Goal: Find specific page/section: Find specific page/section

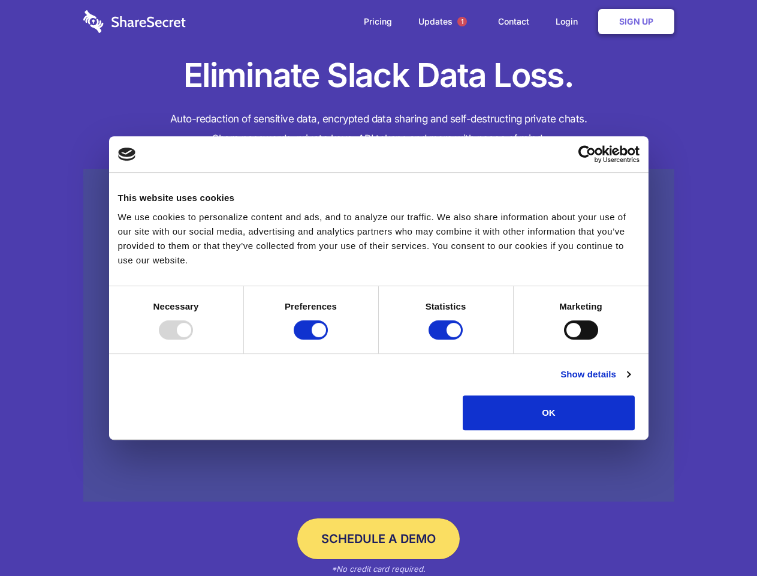
click at [193, 339] on div at bounding box center [176, 329] width 34 height 19
click at [328, 339] on input "Preferences" at bounding box center [311, 329] width 34 height 19
checkbox input "false"
click at [447, 339] on input "Statistics" at bounding box center [446, 329] width 34 height 19
checkbox input "false"
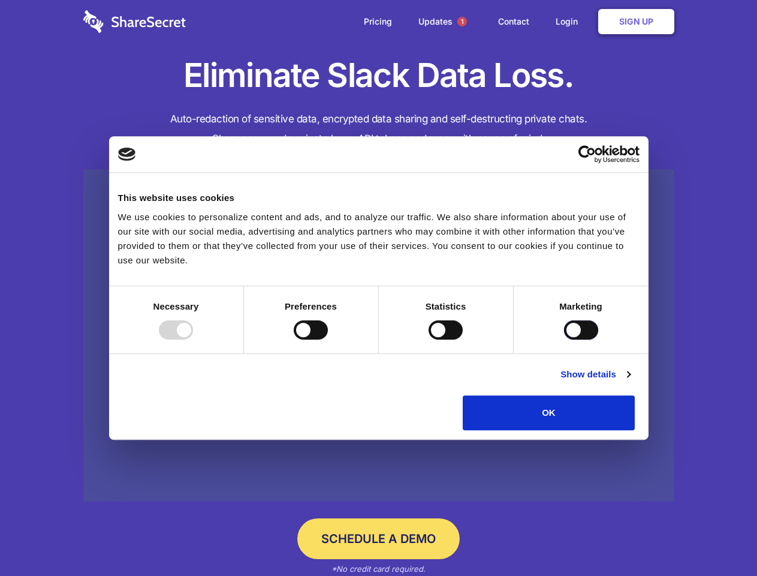
click at [564, 339] on input "Marketing" at bounding box center [581, 329] width 34 height 19
checkbox input "true"
click at [630, 381] on link "Show details" at bounding box center [596, 374] width 70 height 14
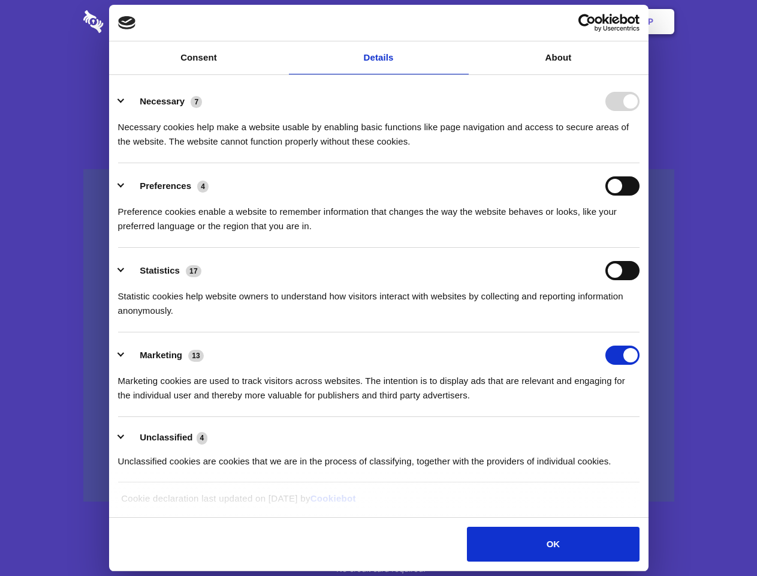
click at [640, 163] on li "Necessary 7 Necessary cookies help make a website usable by enabling basic func…" at bounding box center [379, 121] width 522 height 85
click at [462, 22] on span "1" at bounding box center [463, 22] width 10 height 10
